Goal: Task Accomplishment & Management: Use online tool/utility

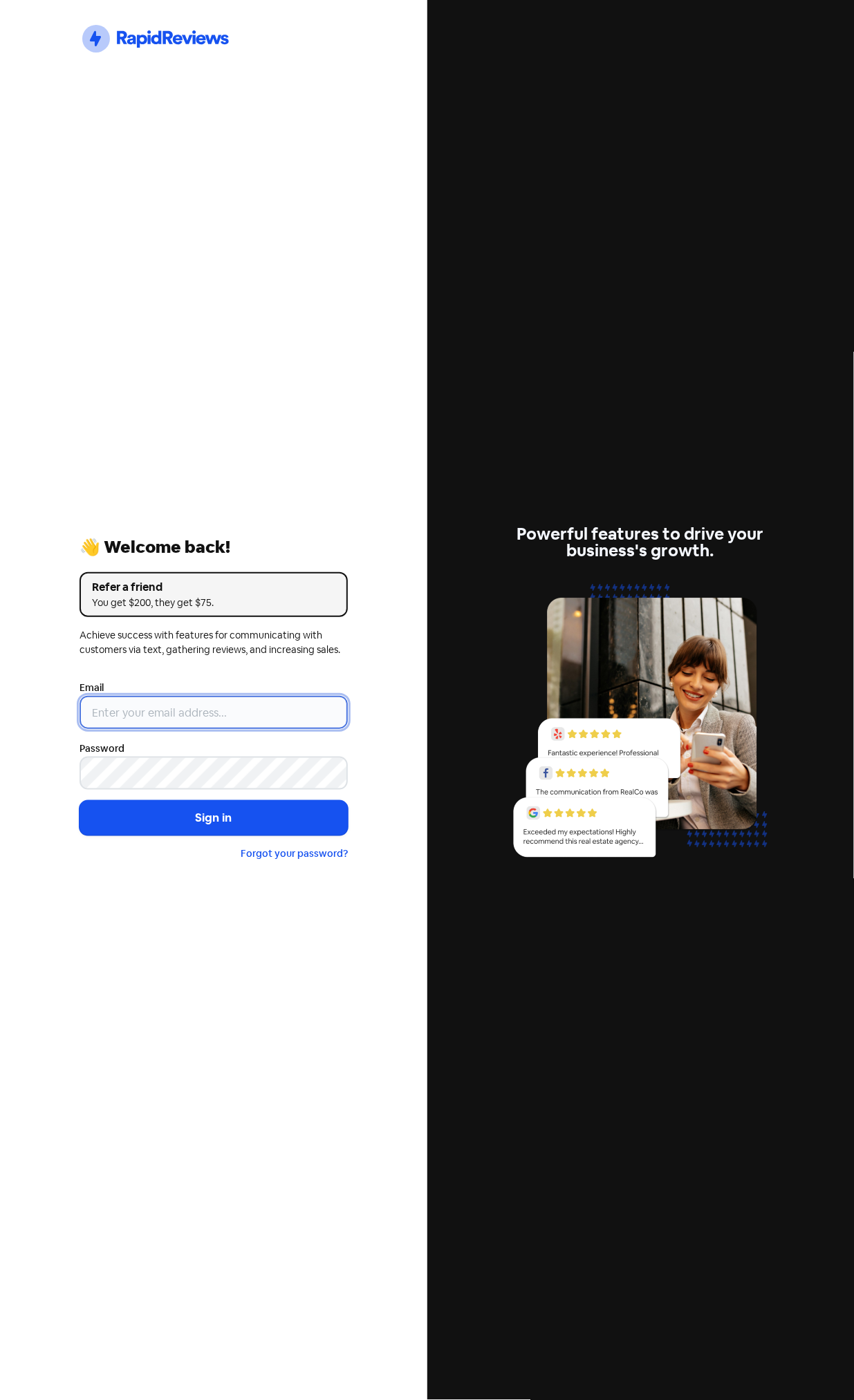
click at [194, 710] on input "email" at bounding box center [214, 713] width 269 height 33
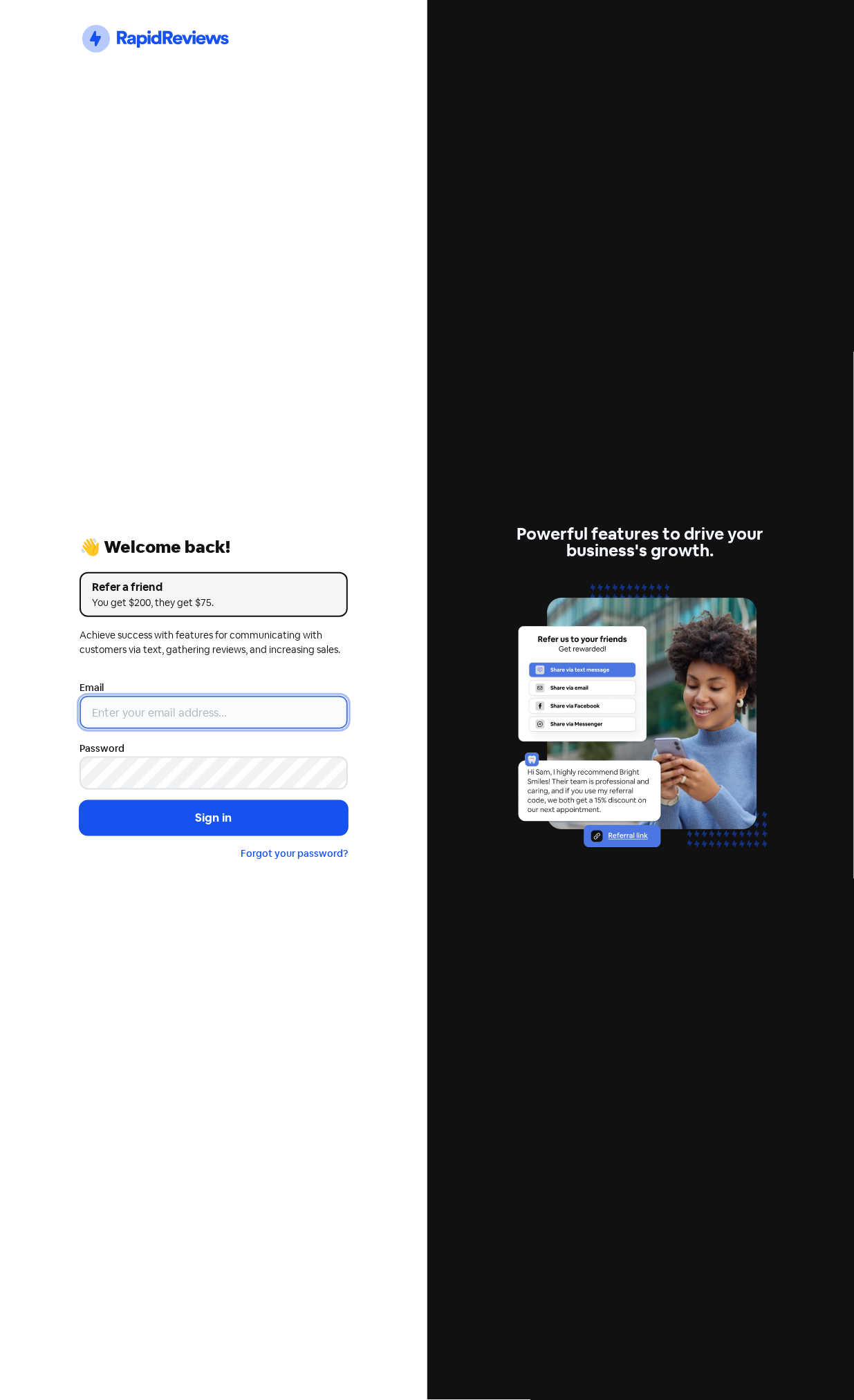
type input "[EMAIL_ADDRESS][DOMAIN_NAME]"
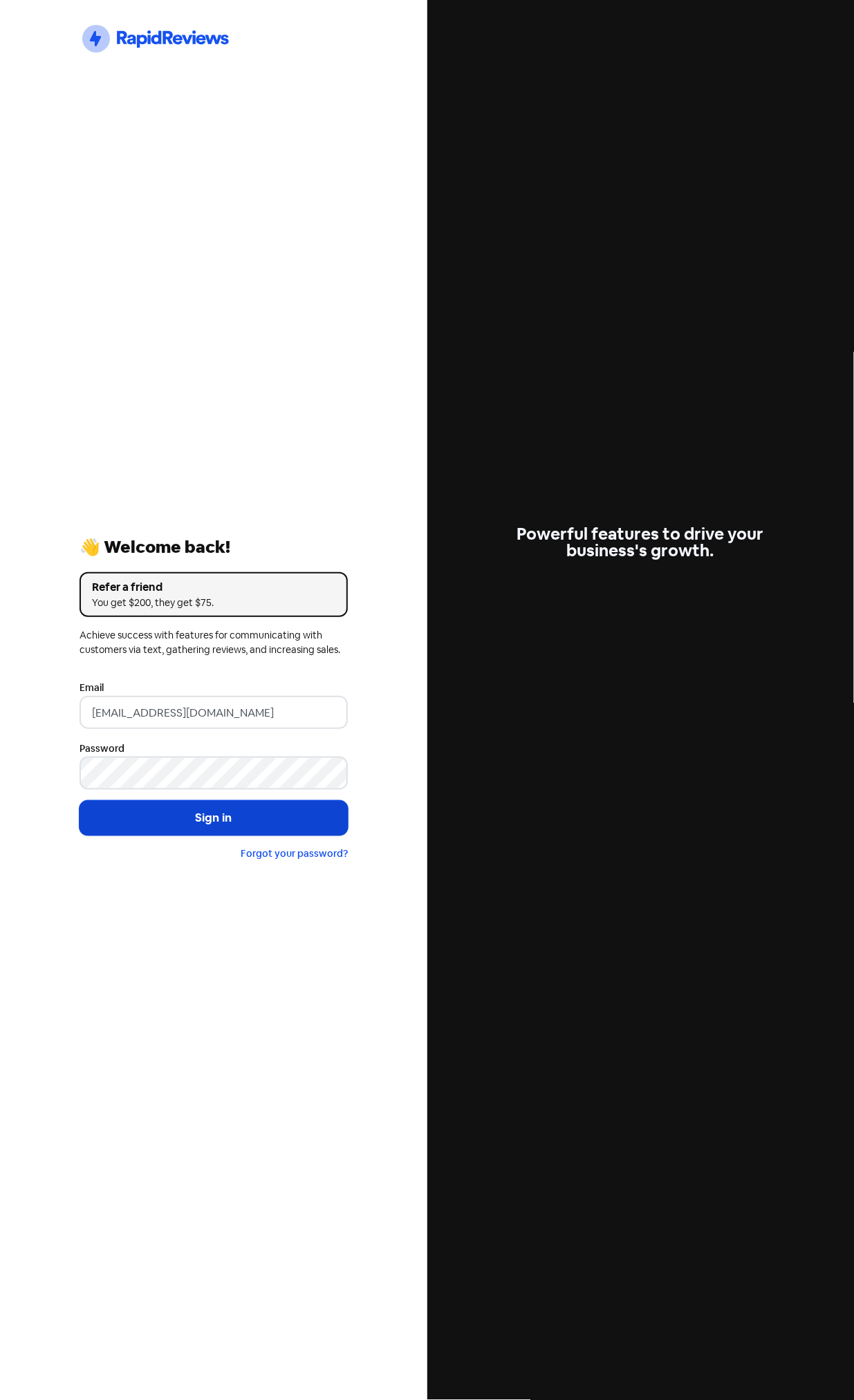
click at [218, 815] on button "Sign in" at bounding box center [214, 818] width 269 height 34
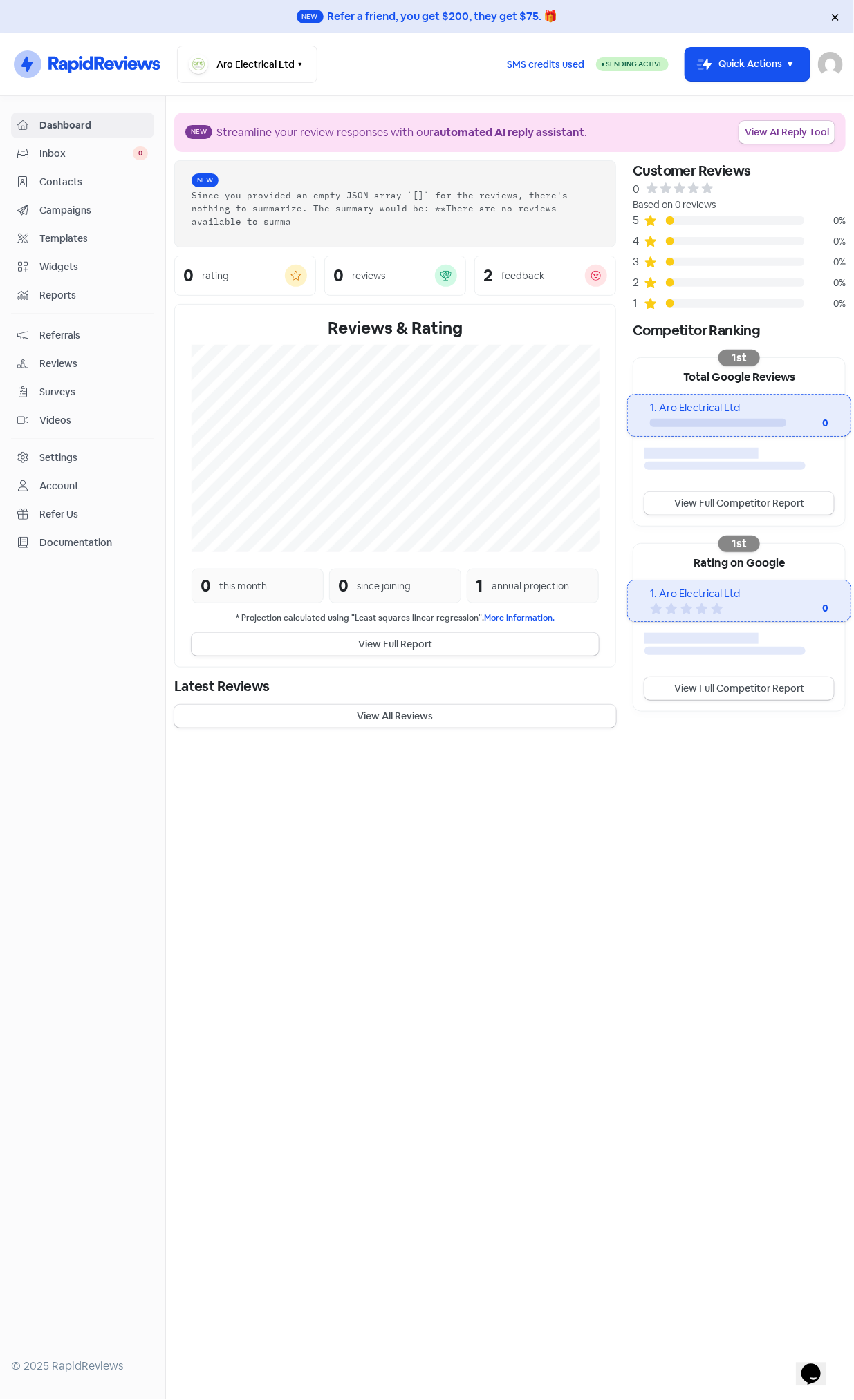
click at [70, 360] on span "Reviews" at bounding box center [94, 363] width 109 height 15
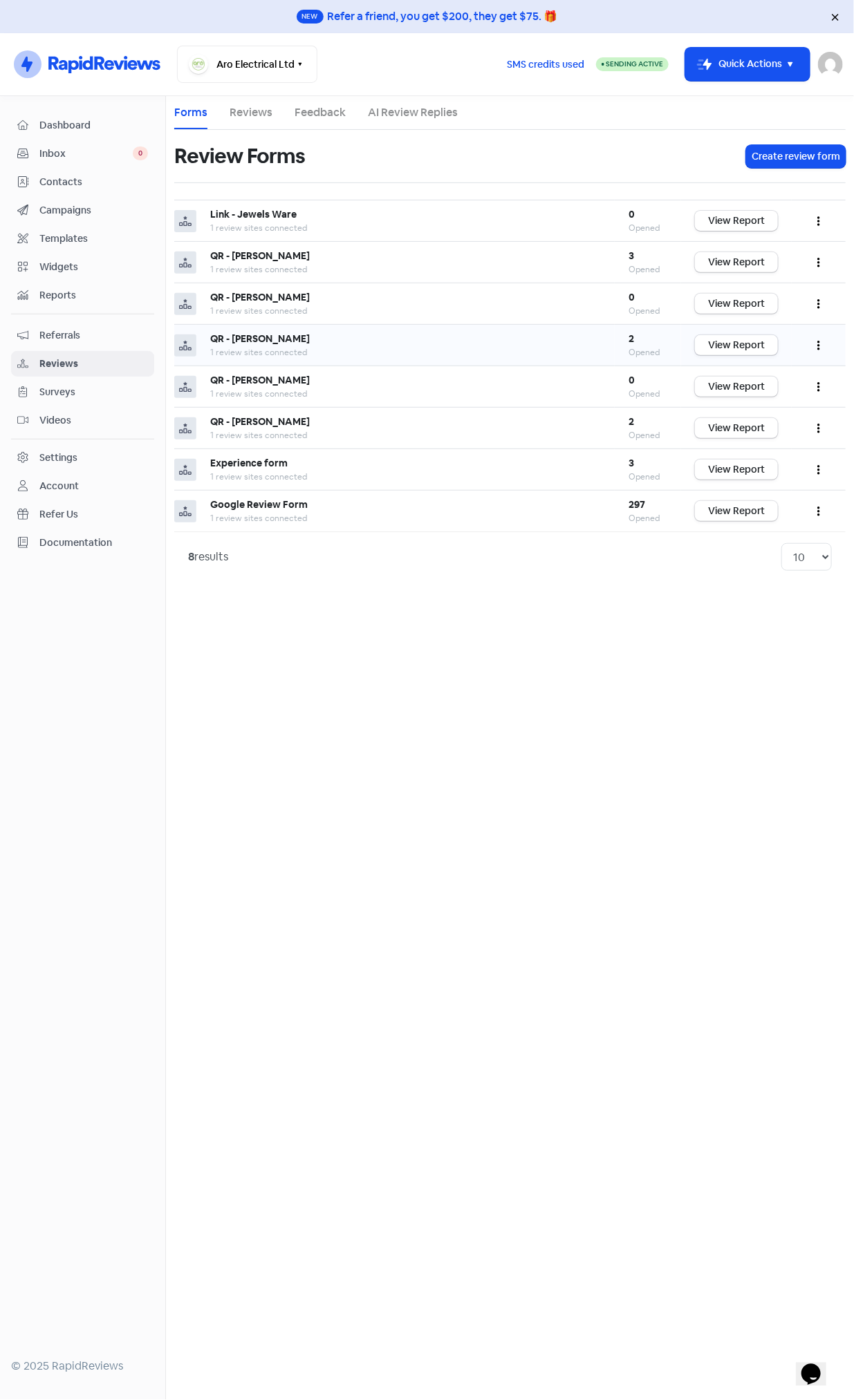
click at [818, 343] on icon "button" at bounding box center [818, 345] width 3 height 11
click at [783, 370] on link "Preview" at bounding box center [772, 380] width 116 height 28
click at [823, 338] on button "button" at bounding box center [818, 345] width 26 height 32
click at [753, 434] on link "Share" at bounding box center [772, 435] width 116 height 28
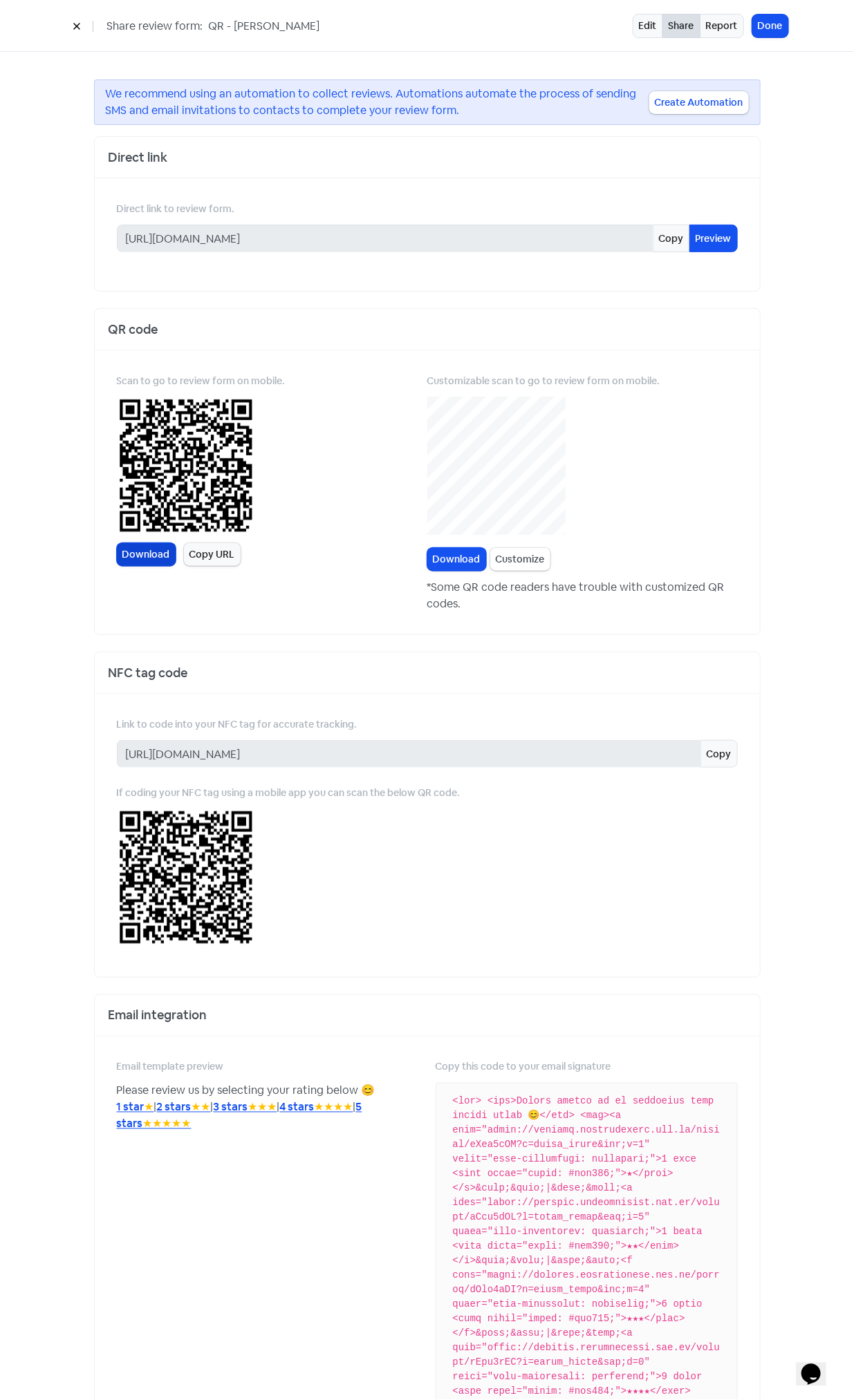
click at [147, 551] on link "Download" at bounding box center [146, 555] width 59 height 23
